Goal: Task Accomplishment & Management: Complete application form

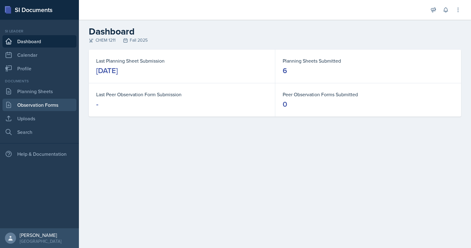
click at [54, 105] on link "Observation Forms" at bounding box center [39, 105] width 74 height 12
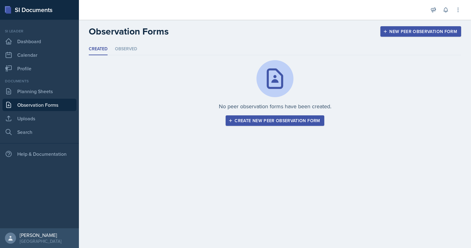
click at [271, 121] on div "Create new peer observation form" at bounding box center [275, 120] width 90 height 5
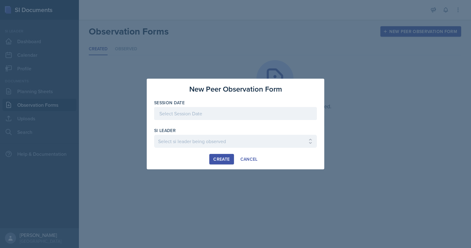
click at [237, 112] on div at bounding box center [235, 113] width 163 height 13
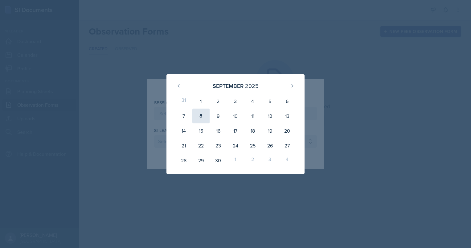
click at [195, 118] on div "8" at bounding box center [200, 116] width 17 height 15
type input "[DATE]"
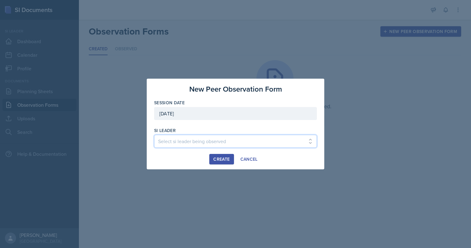
click at [196, 140] on select "Select si leader being observed [PERSON_NAME] / PSYC 2500 / The Phantoms of The…" at bounding box center [235, 141] width 163 height 13
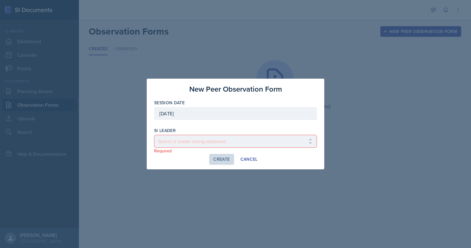
click at [341, 103] on div at bounding box center [235, 124] width 471 height 248
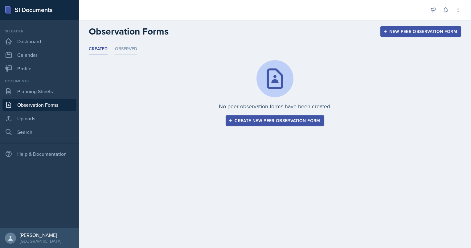
click at [127, 52] on li "Observed" at bounding box center [126, 49] width 22 height 12
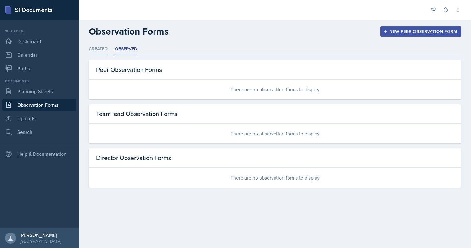
click at [106, 52] on li "Created" at bounding box center [98, 49] width 19 height 12
